Goal: Use online tool/utility: Utilize a website feature to perform a specific function

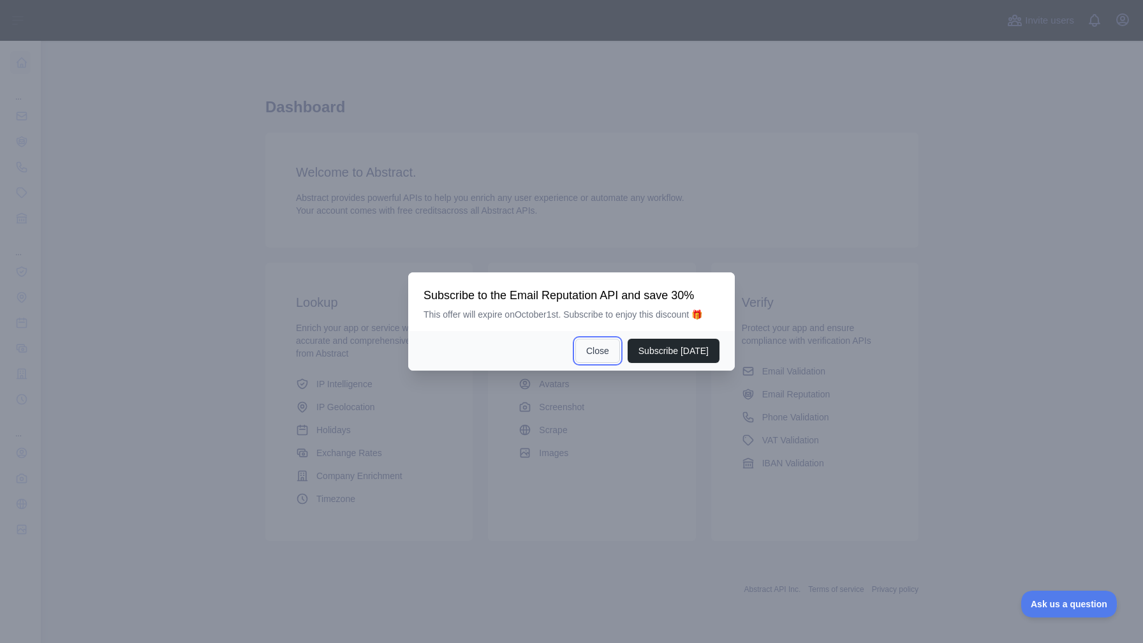
click at [595, 350] on button "Close" at bounding box center [598, 351] width 45 height 24
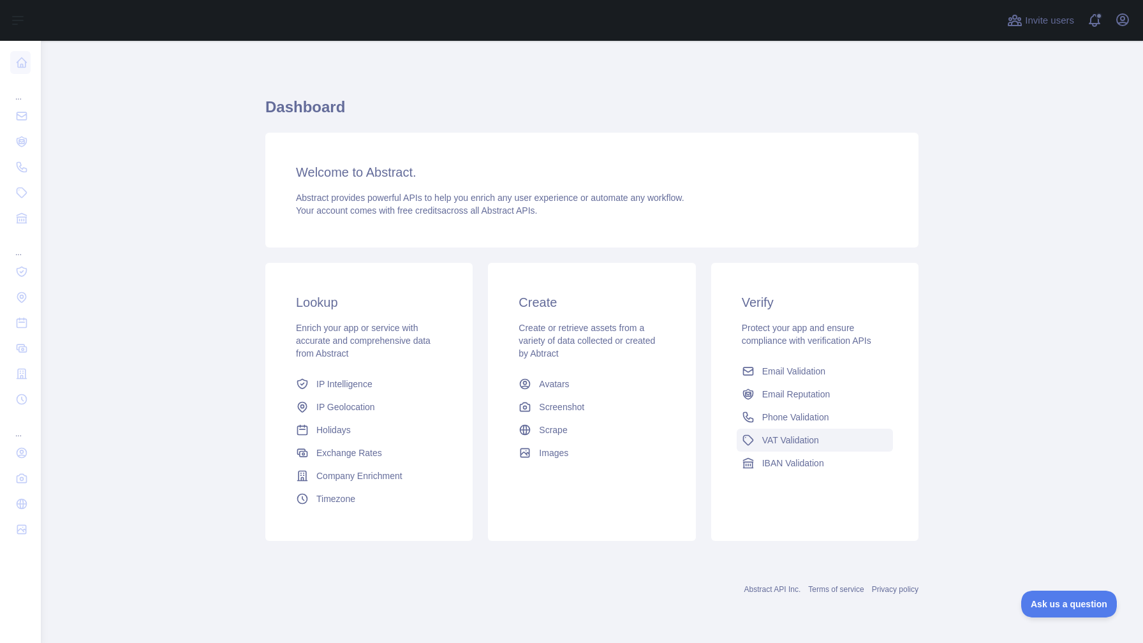
click at [791, 443] on span "VAT Validation" at bounding box center [791, 440] width 57 height 13
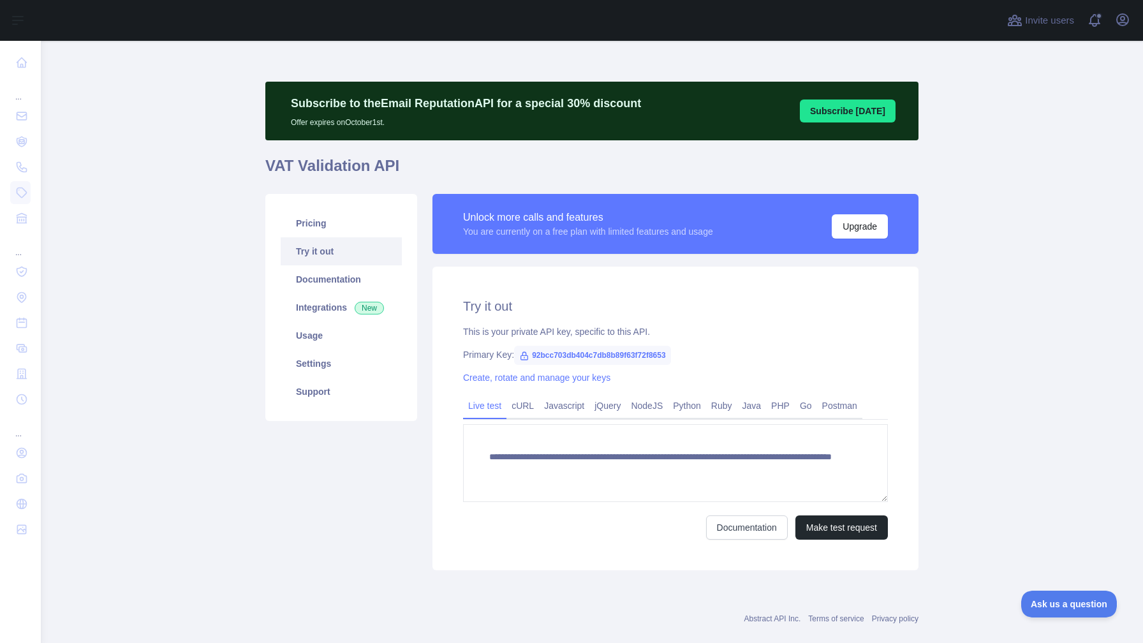
scroll to position [22, 0]
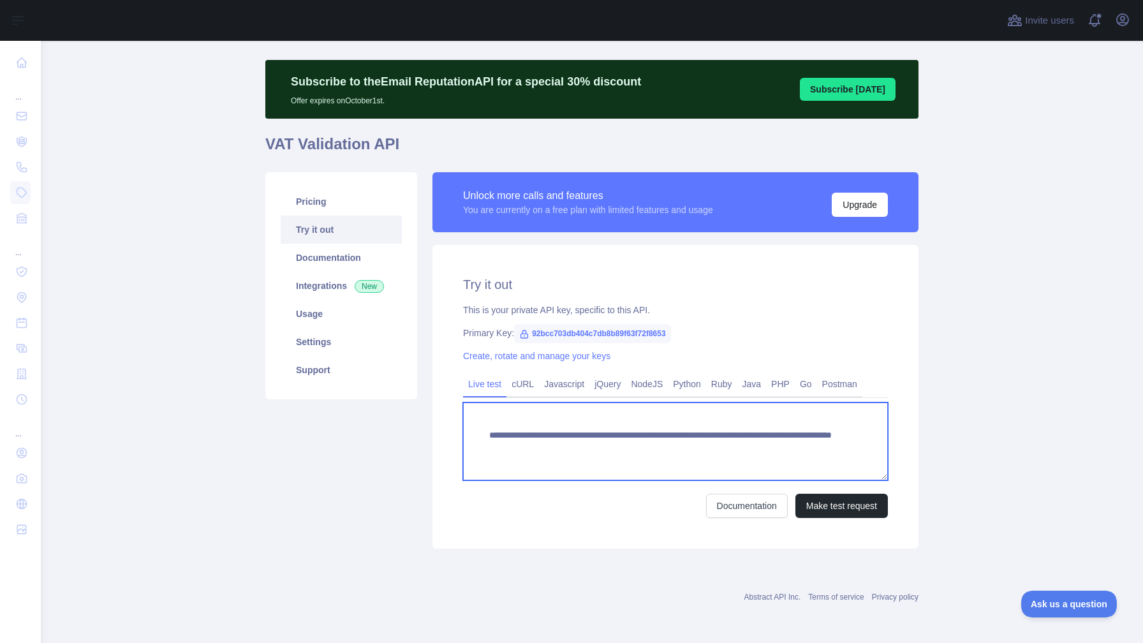
click at [627, 445] on textarea "**********" at bounding box center [675, 442] width 425 height 78
